Goal: Find specific page/section: Find specific page/section

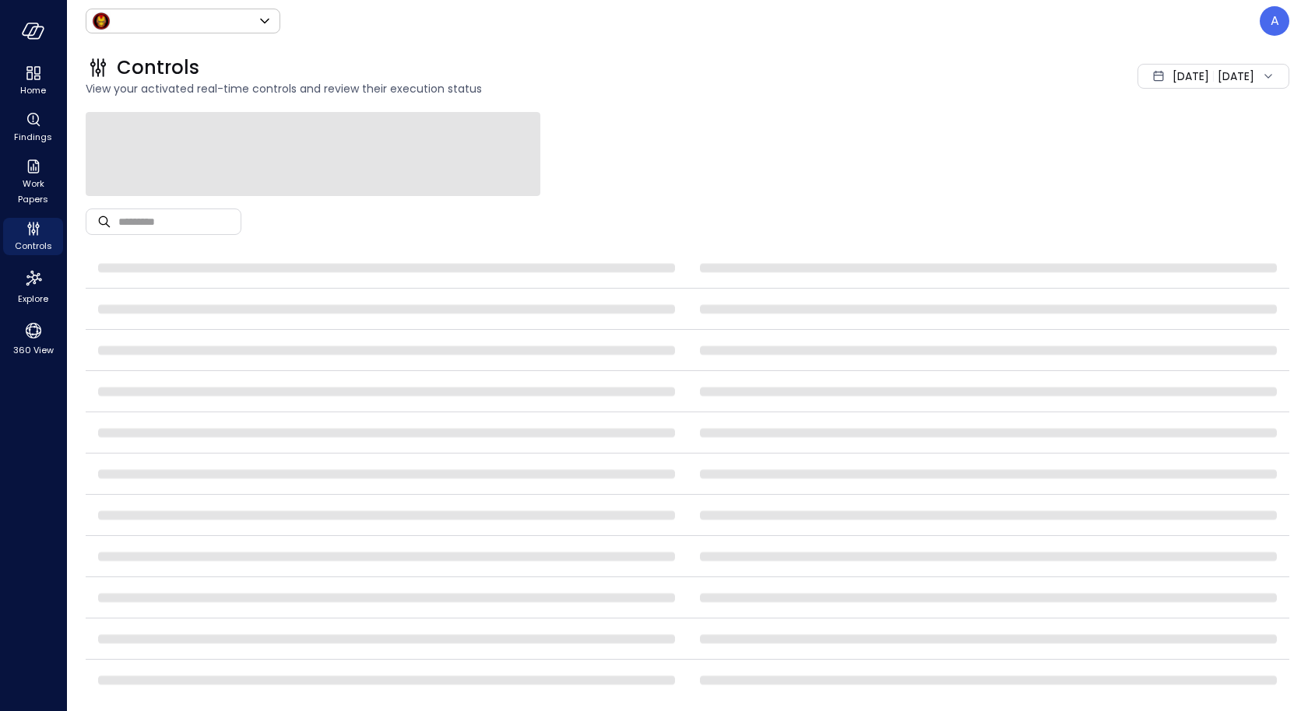
type input "*****"
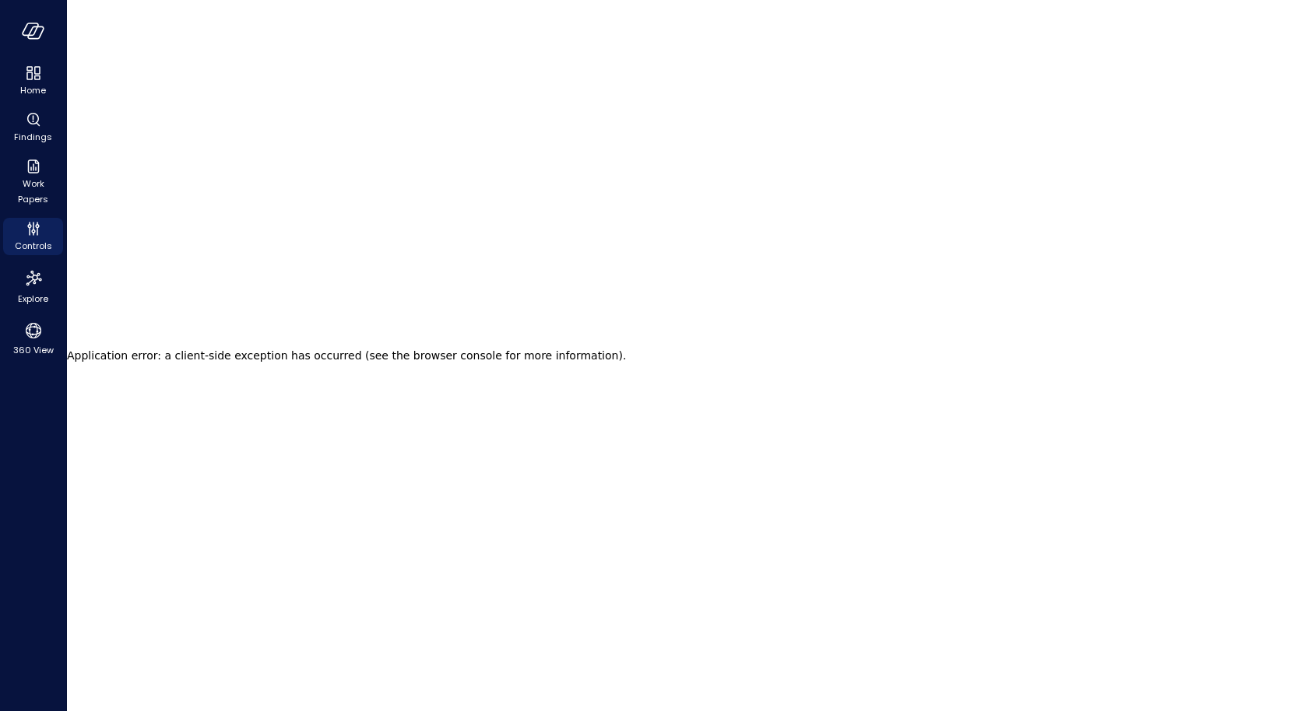
click at [623, 254] on main "Application error: a client-side exception has occurred (see the browser consol…" at bounding box center [687, 355] width 1241 height 711
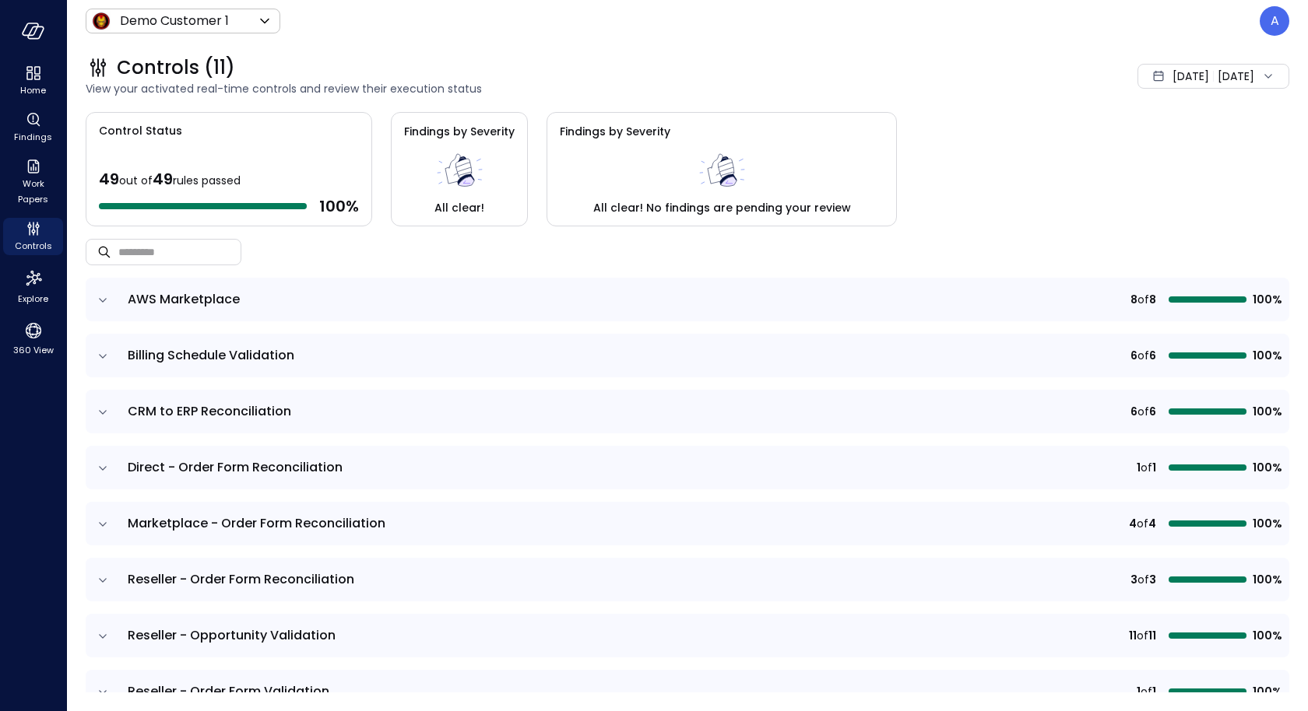
click at [649, 73] on div "Controls (11)" at bounding box center [497, 67] width 822 height 25
